Goal: Transaction & Acquisition: Purchase product/service

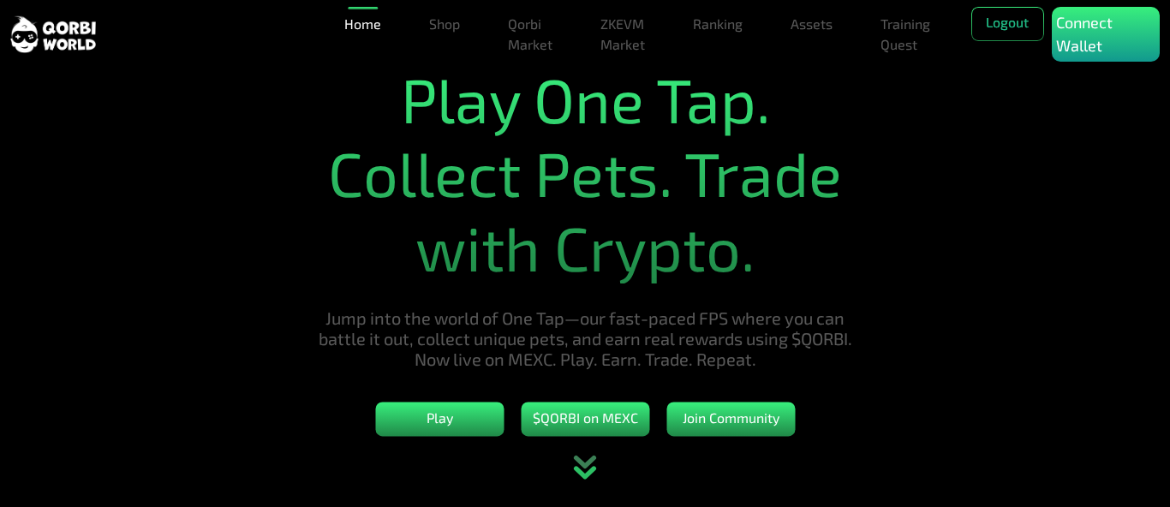
click at [1117, 164] on section "Play One Tap. Collect Pets. Trade with Crypto. Jump into the world of One Tap—o…" at bounding box center [585, 253] width 1170 height 507
click at [1017, 27] on button "Logout" at bounding box center [1007, 24] width 73 height 34
click at [976, 17] on button "Login" at bounding box center [1007, 24] width 73 height 34
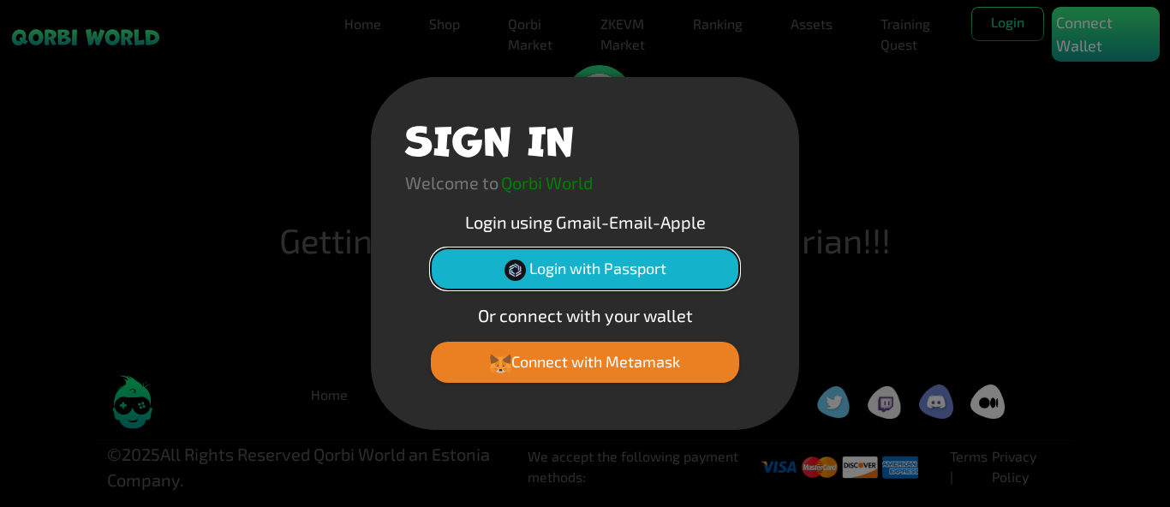
click at [610, 282] on button "Login with Passport" at bounding box center [585, 268] width 308 height 41
click at [578, 272] on button "Login with Passport" at bounding box center [585, 268] width 308 height 41
click at [602, 258] on button "Login with Passport" at bounding box center [585, 268] width 308 height 41
click at [909, 147] on div "SIGN IN Welcome to Qorbi World Login using Gmail-Email-Apple Login with Passpor…" at bounding box center [585, 253] width 1170 height 507
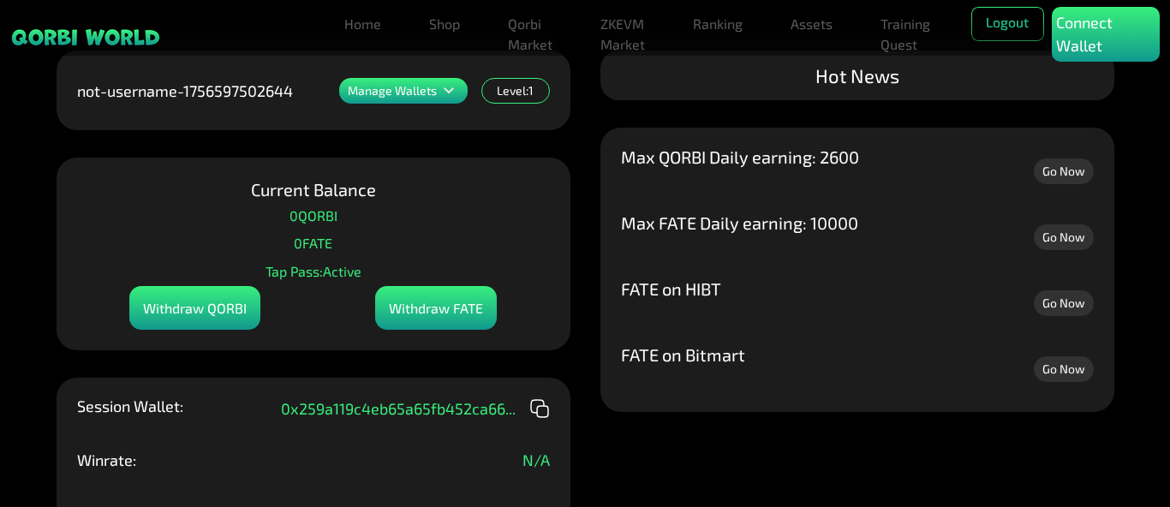
click at [630, 269] on div "FATE on Bitmart Go Now FATE on HIBT Go Now Max FATE Daily earning: 10000 Go Now…" at bounding box center [857, 270] width 514 height 284
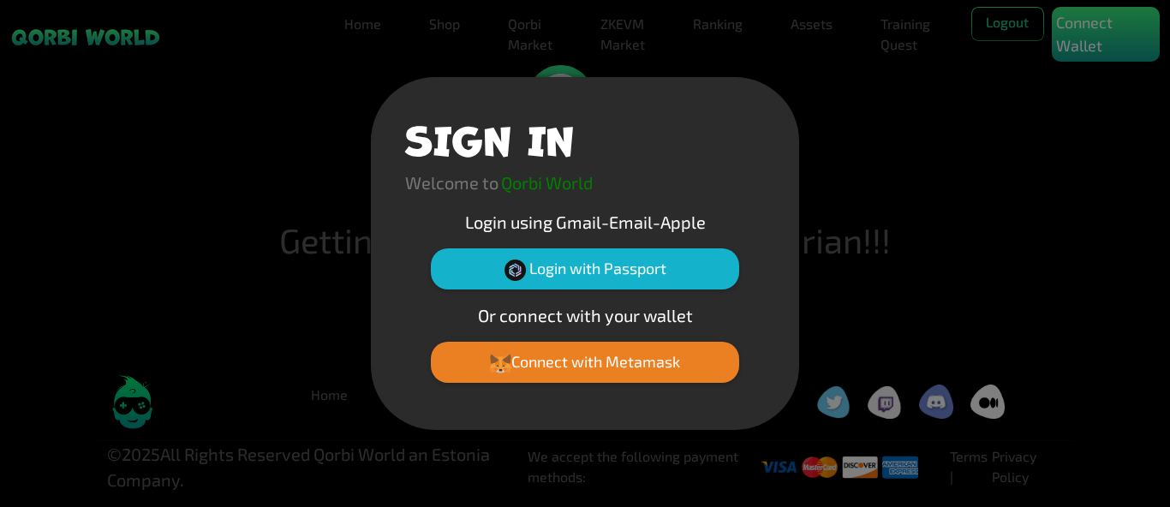
click at [964, 181] on div "SIGN IN Welcome to Qorbi World Login using Gmail-Email-Apple Login with Passpor…" at bounding box center [585, 253] width 1170 height 507
click at [966, 183] on div "SIGN IN Welcome to Qorbi World Login using Gmail-Email-Apple Login with Passpor…" at bounding box center [585, 253] width 1170 height 507
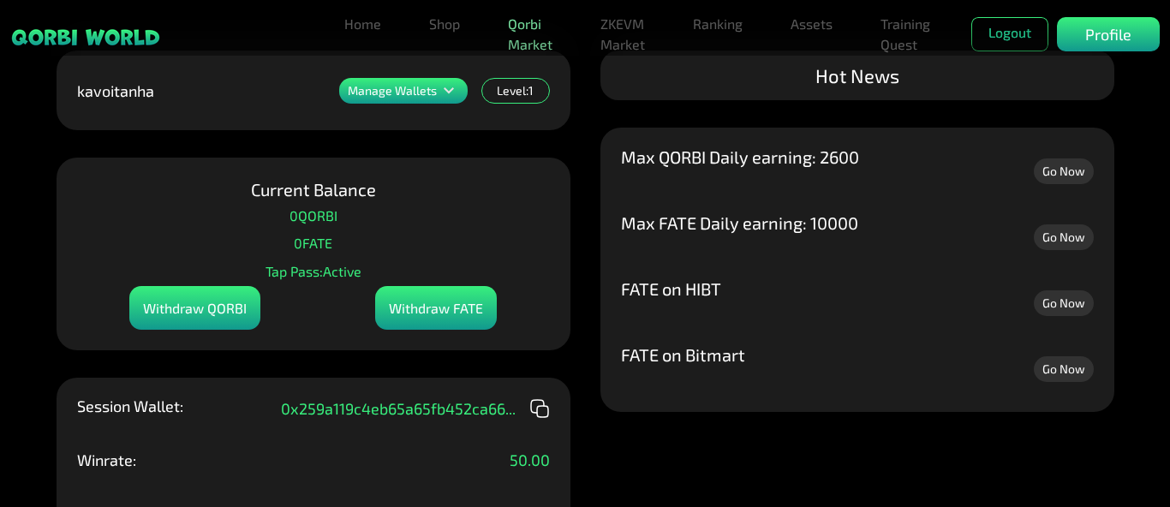
click at [519, 21] on link "Qorbi Market" at bounding box center [530, 34] width 58 height 55
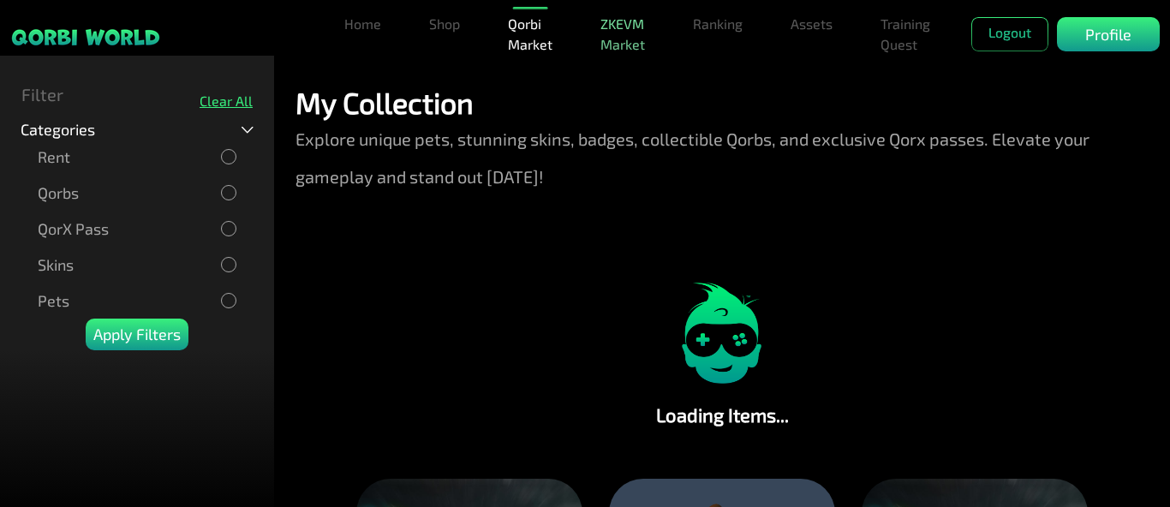
click at [634, 27] on link "ZKEVM Market" at bounding box center [623, 34] width 58 height 55
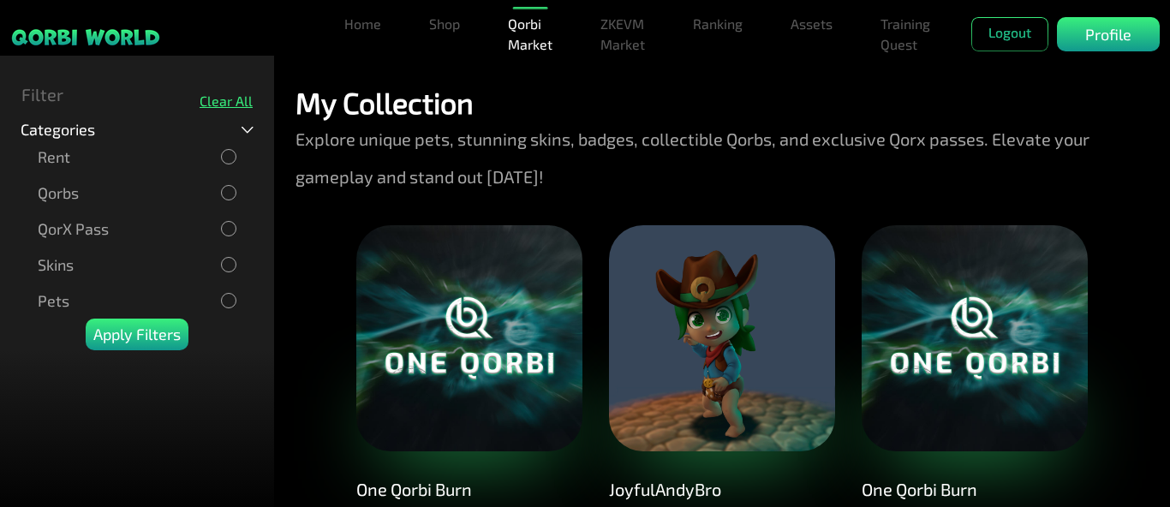
click at [509, 184] on p "Explore unique pets, stunning skins, badges, collectible Qorbs, and exclusive Q…" at bounding box center [721, 157] width 853 height 75
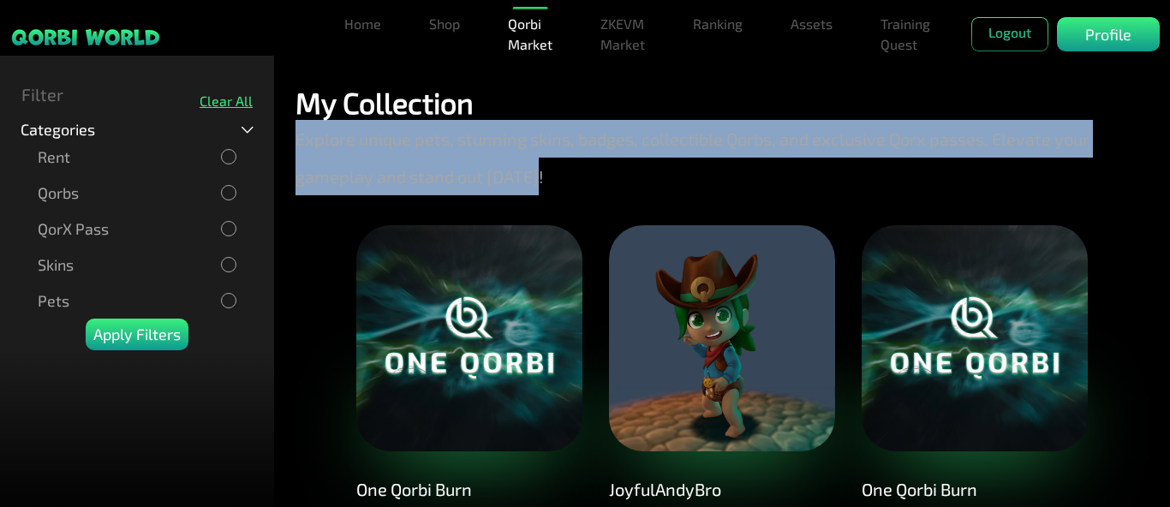
drag, startPoint x: 540, startPoint y: 183, endPoint x: 289, endPoint y: 137, distance: 254.3
copy p "Explore unique pets, stunning skins, badges, collectible Qorbs, and exclusive Q…"
click at [350, 33] on link "Home" at bounding box center [362, 24] width 51 height 34
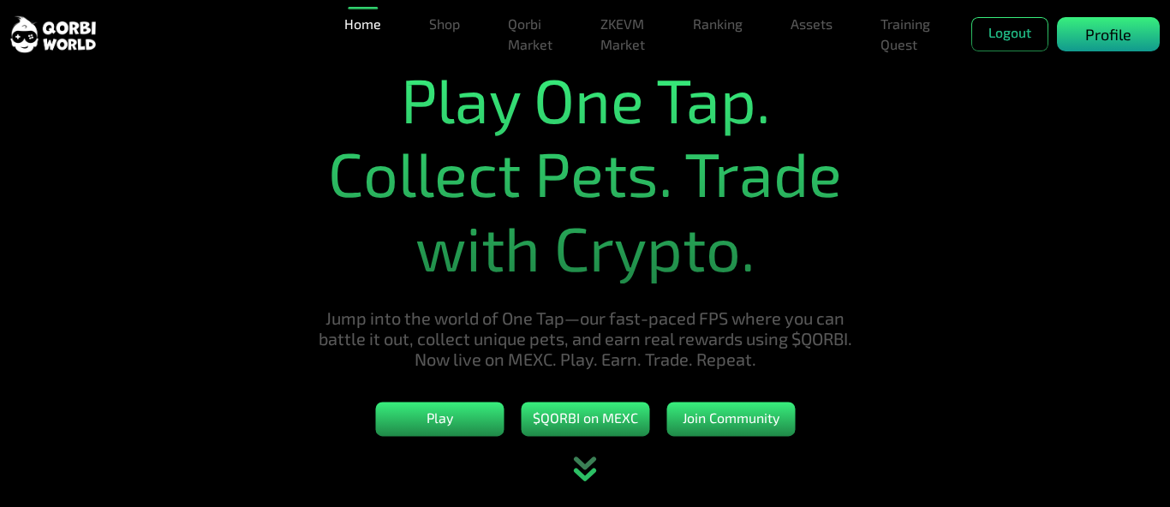
click at [1113, 35] on p "Profile" at bounding box center [1108, 34] width 46 height 23
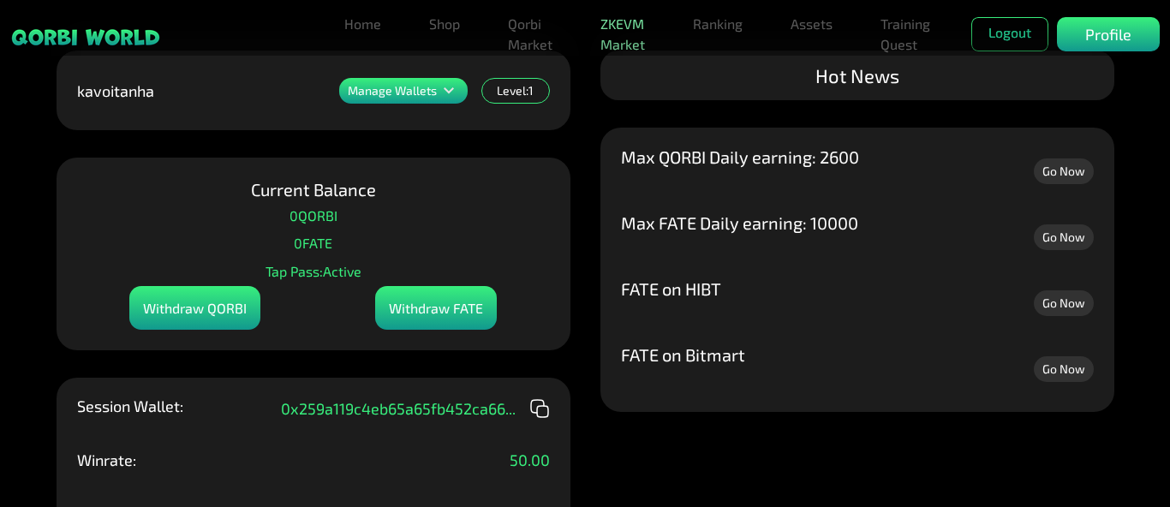
click at [630, 30] on link "ZKEVM Market" at bounding box center [623, 34] width 58 height 55
click at [534, 39] on link "Qorbi Market" at bounding box center [530, 34] width 58 height 55
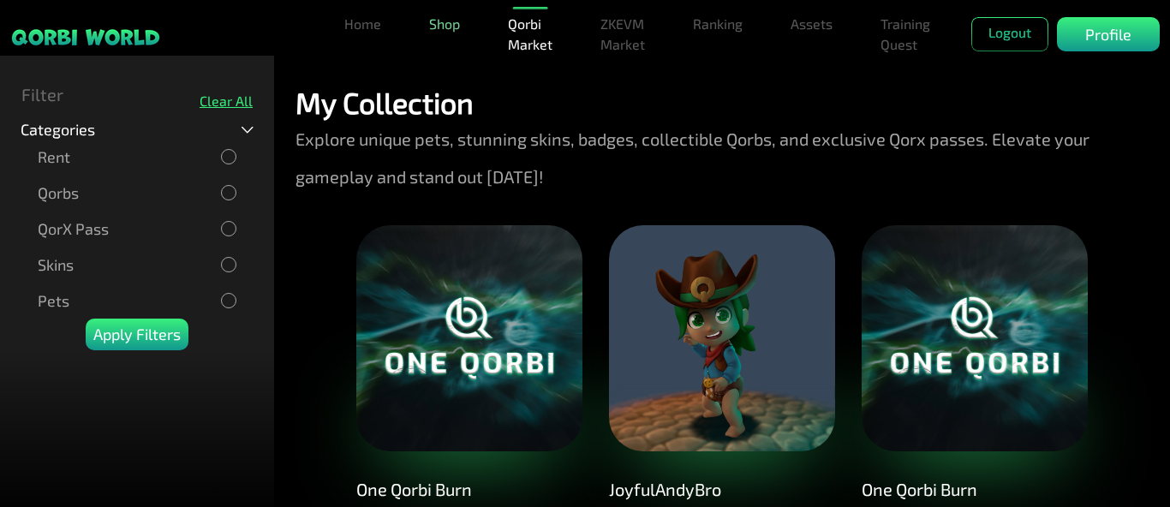
click at [433, 27] on link "Shop" at bounding box center [444, 24] width 45 height 34
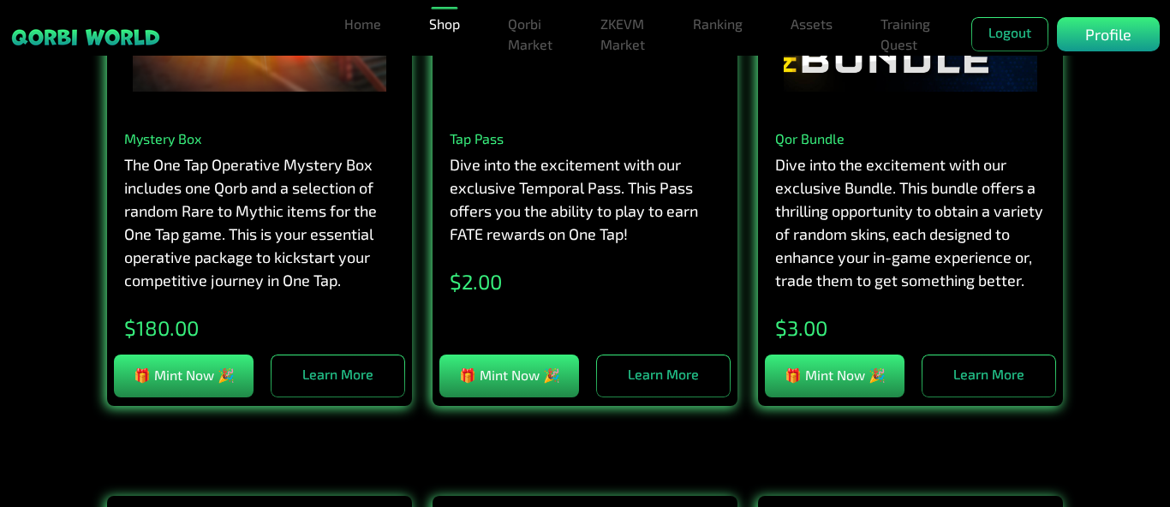
scroll to position [514, 0]
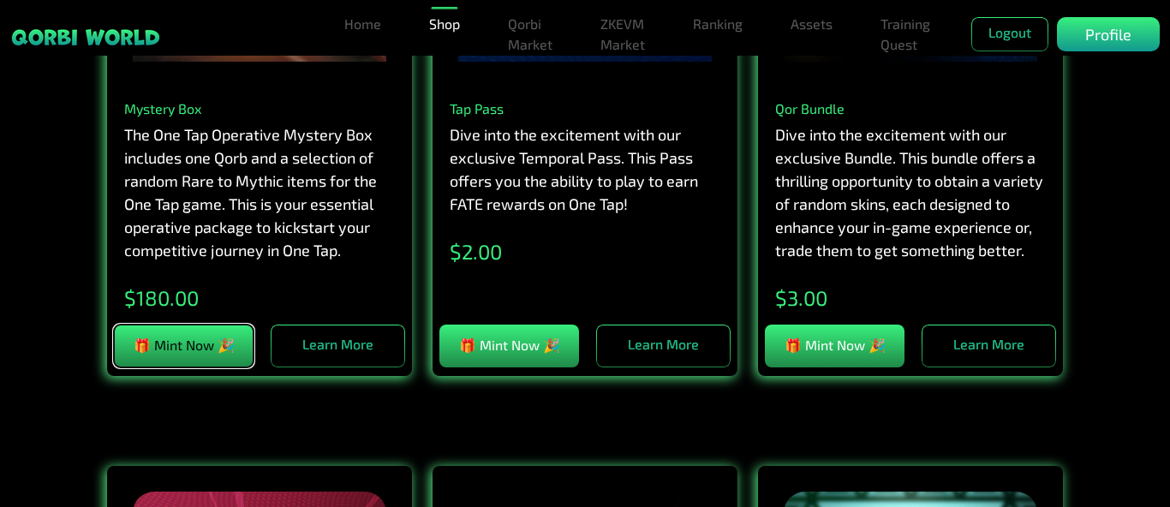
click at [189, 366] on button "🎁 Mint Now 🎉" at bounding box center [184, 346] width 140 height 43
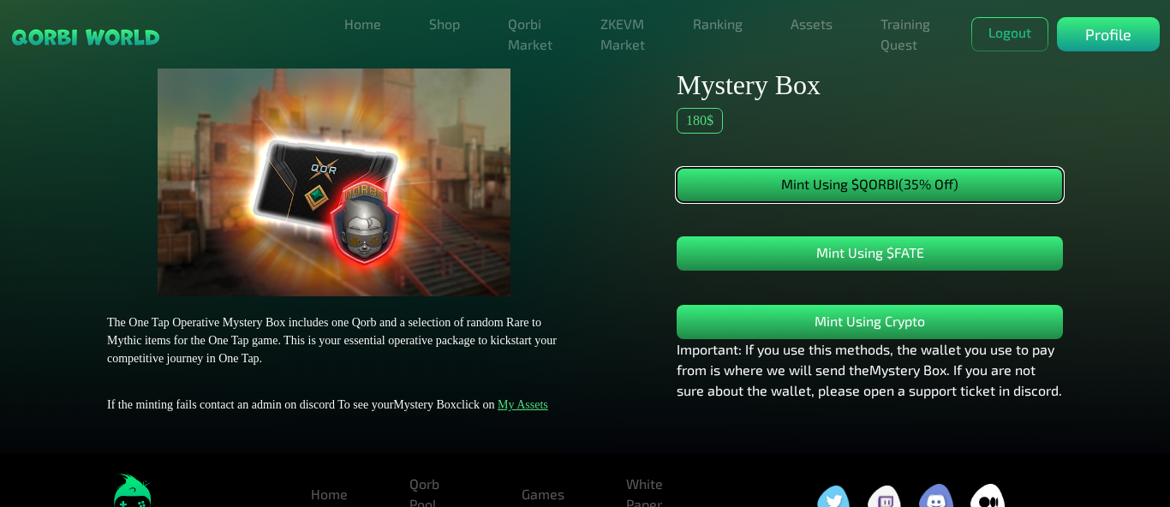
click at [883, 196] on button "Mint Using $QORBI (35% Off)" at bounding box center [870, 185] width 386 height 34
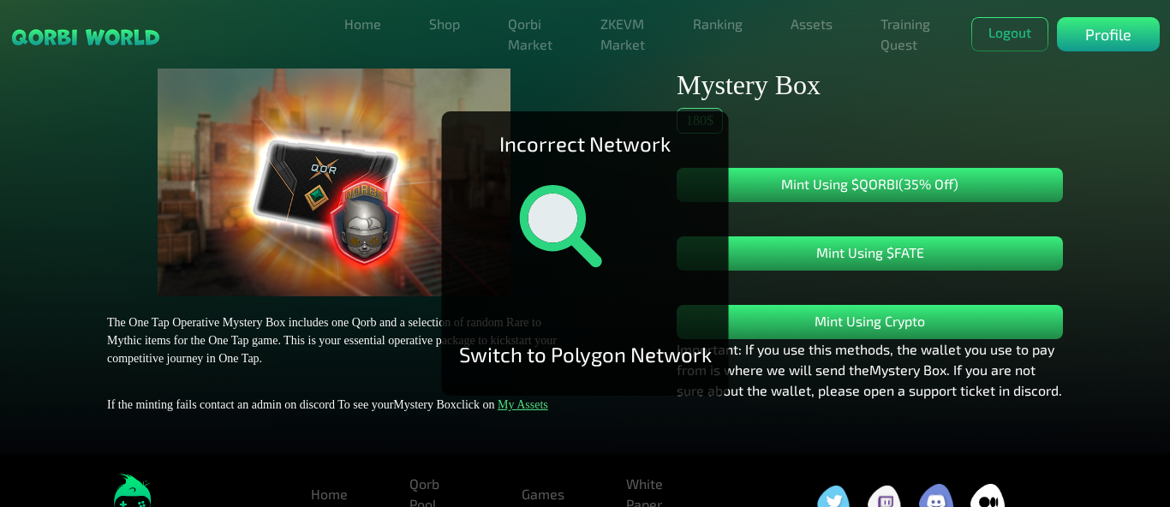
click at [926, 131] on div "Mystery Box 180 $ Mint Using $QORBI (35% Off) Mint Using $FATE Mint Using Crypt…" at bounding box center [869, 244] width 407 height 351
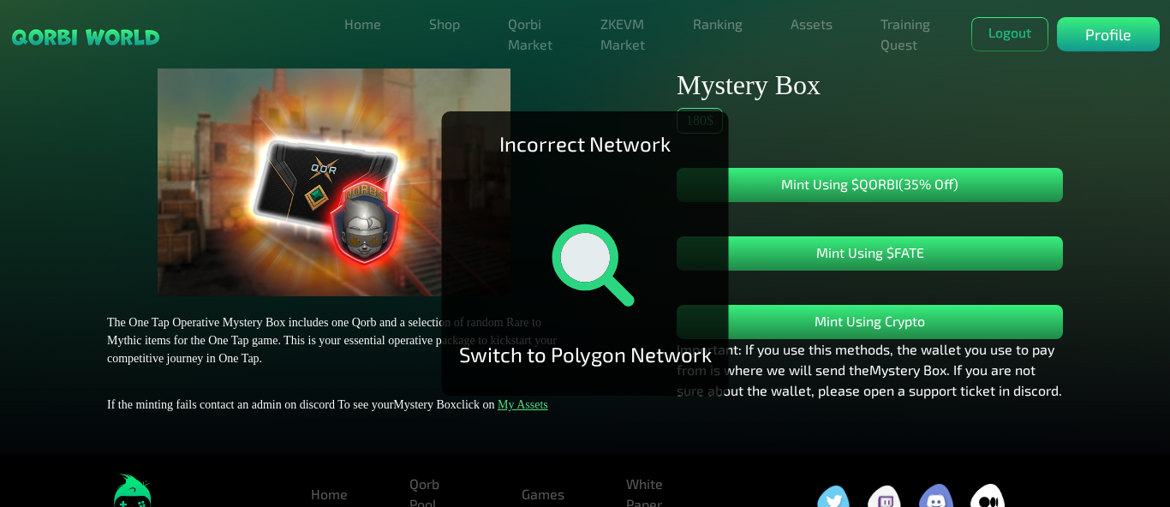
click at [897, 116] on div "Mystery Box 180 $ Mint Using $QORBI (35% Off) Mint Using $FATE Mint Using Crypt…" at bounding box center [869, 244] width 407 height 351
click at [1011, 35] on button "Logout" at bounding box center [1009, 34] width 77 height 34
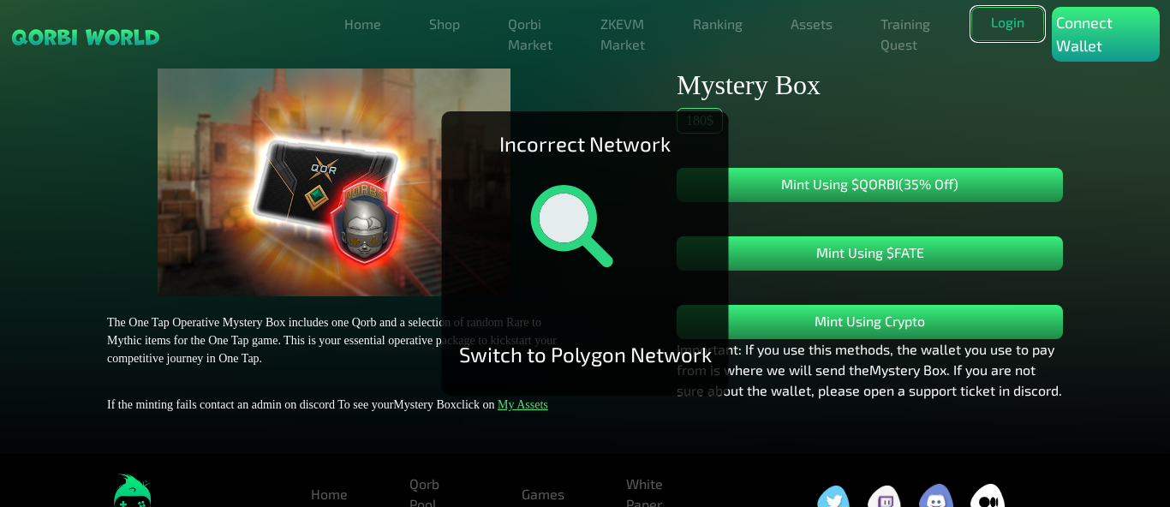
click at [1004, 27] on button "Login" at bounding box center [1007, 24] width 73 height 34
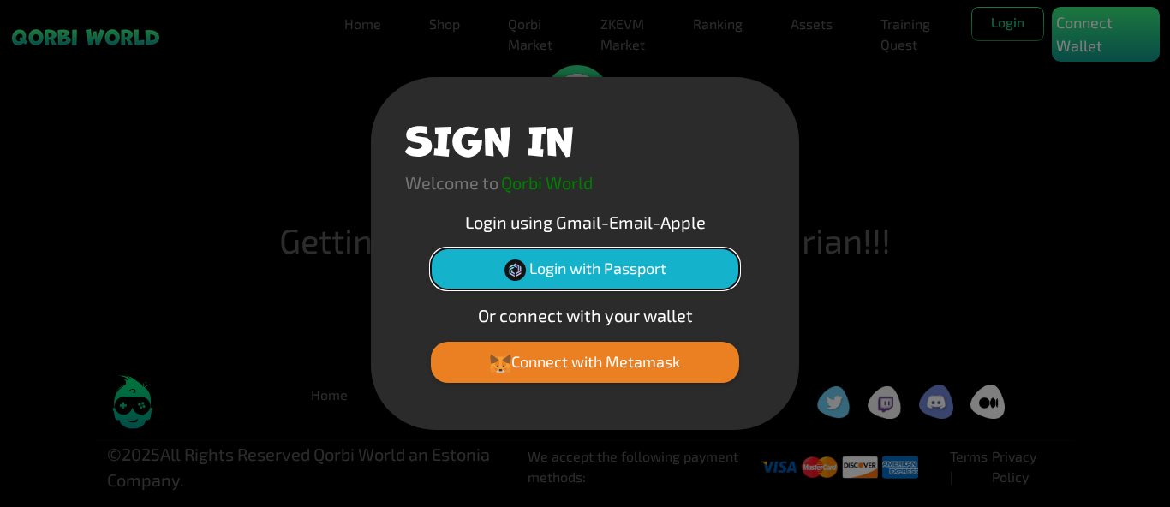
click at [597, 262] on button "Login with Passport" at bounding box center [585, 268] width 308 height 41
click at [581, 273] on button "Login with Passport" at bounding box center [585, 268] width 308 height 41
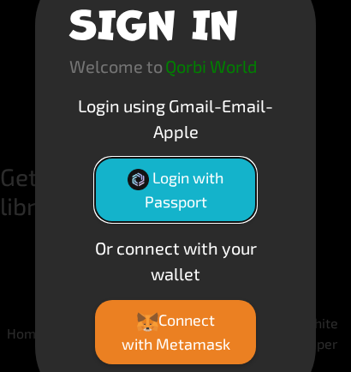
click at [181, 194] on button "Login with Passport" at bounding box center [175, 190] width 161 height 64
click at [160, 177] on button "Login with Passport" at bounding box center [175, 190] width 161 height 64
click at [163, 177] on button "Login with Passport" at bounding box center [175, 190] width 161 height 64
